Goal: Navigation & Orientation: Go to known website

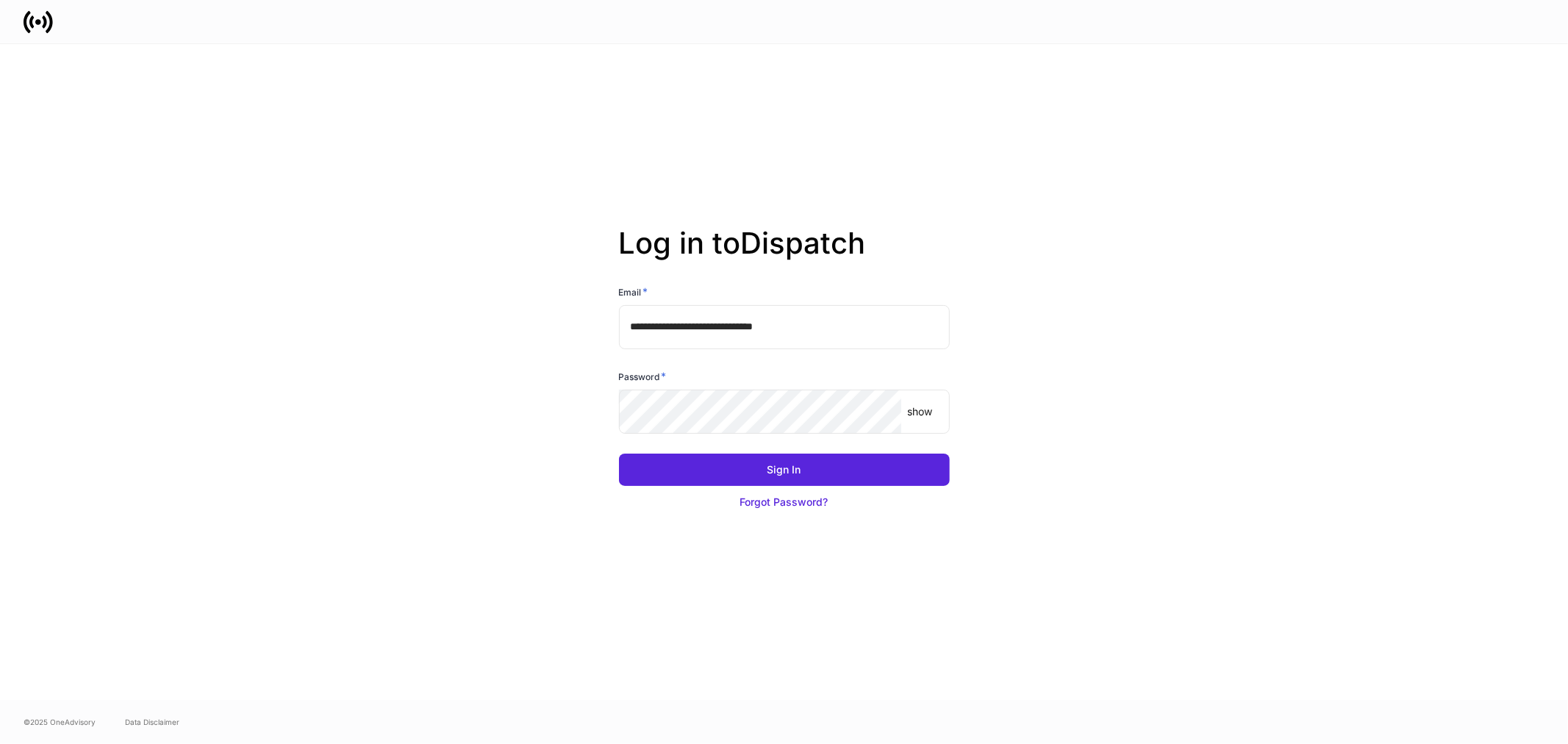
click at [863, 318] on input "**********" at bounding box center [784, 328] width 331 height 44
type input "**********"
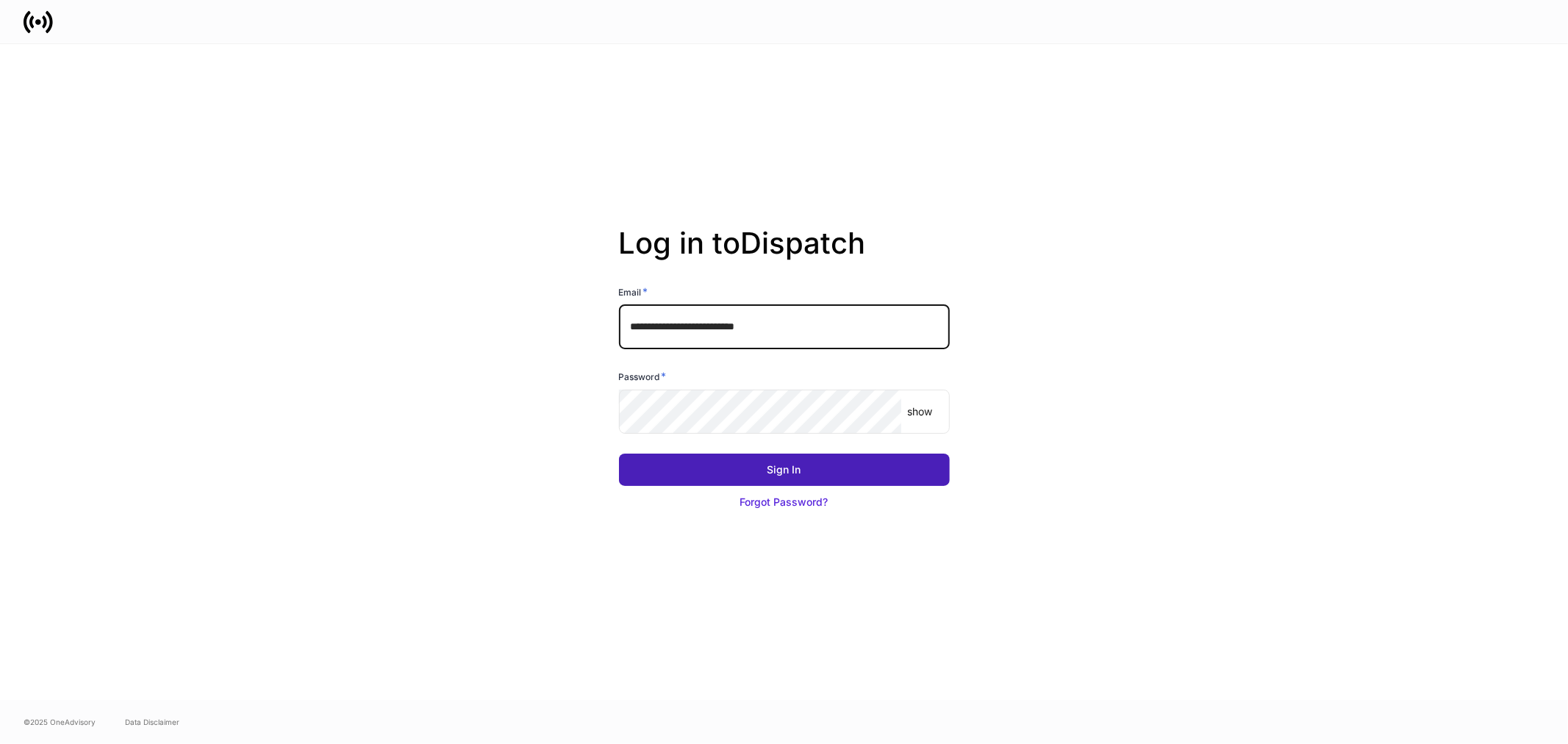
click at [774, 474] on div "Sign In" at bounding box center [784, 470] width 34 height 15
